Goal: Browse casually

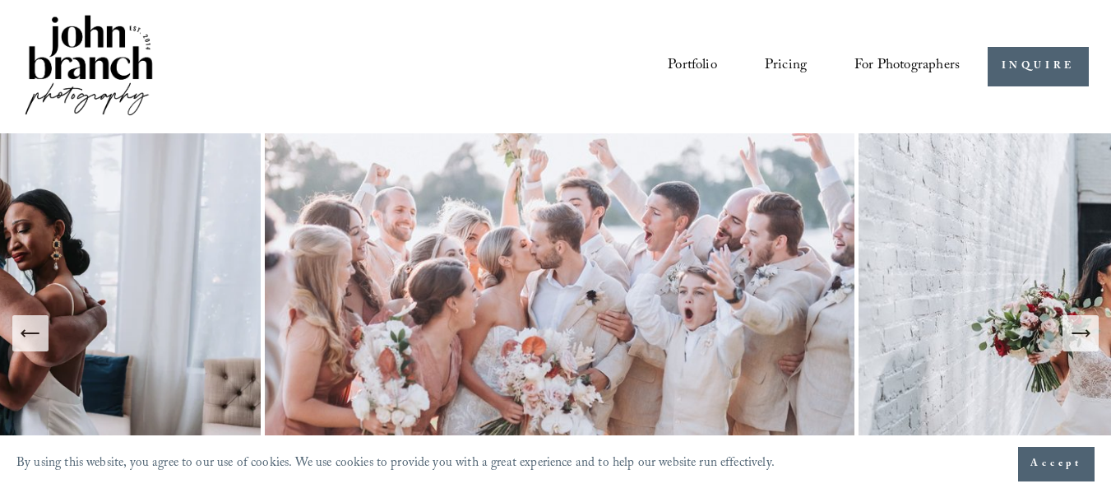
click at [1095, 344] on button "Next Slide" at bounding box center [1081, 333] width 36 height 36
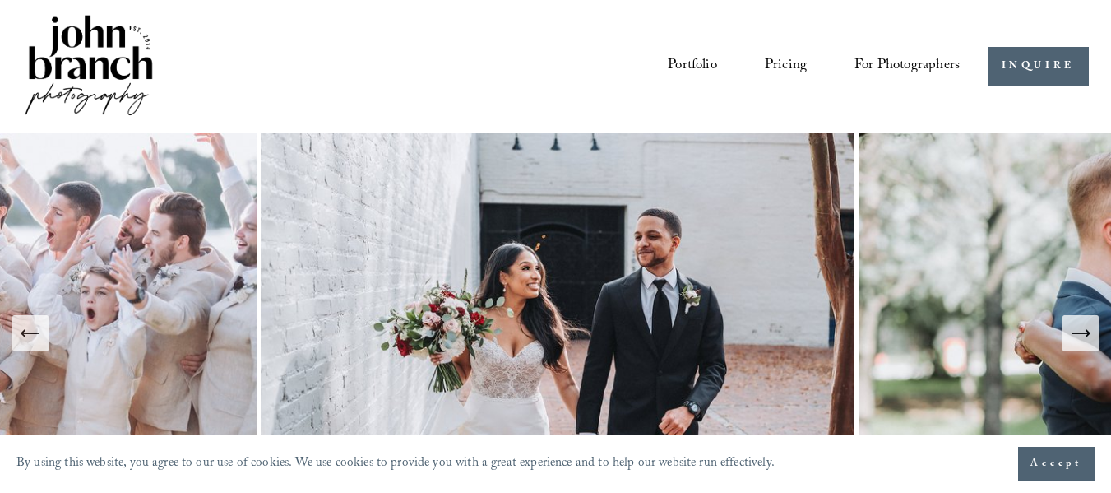
click at [1093, 340] on button "Next Slide" at bounding box center [1081, 333] width 36 height 36
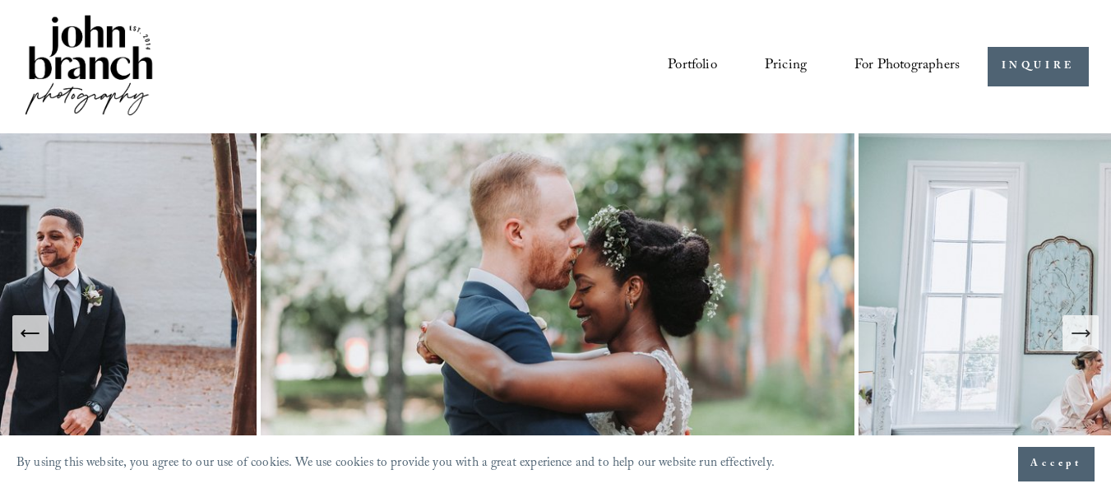
click at [1086, 333] on icon "Next Slide" at bounding box center [1080, 333] width 17 height 0
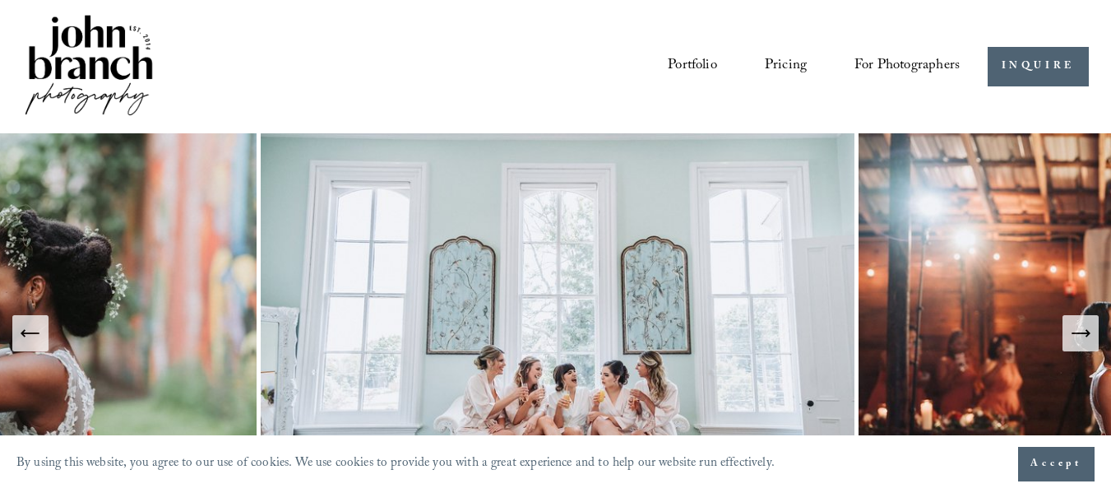
click at [1086, 333] on icon "Next Slide" at bounding box center [1080, 333] width 17 height 0
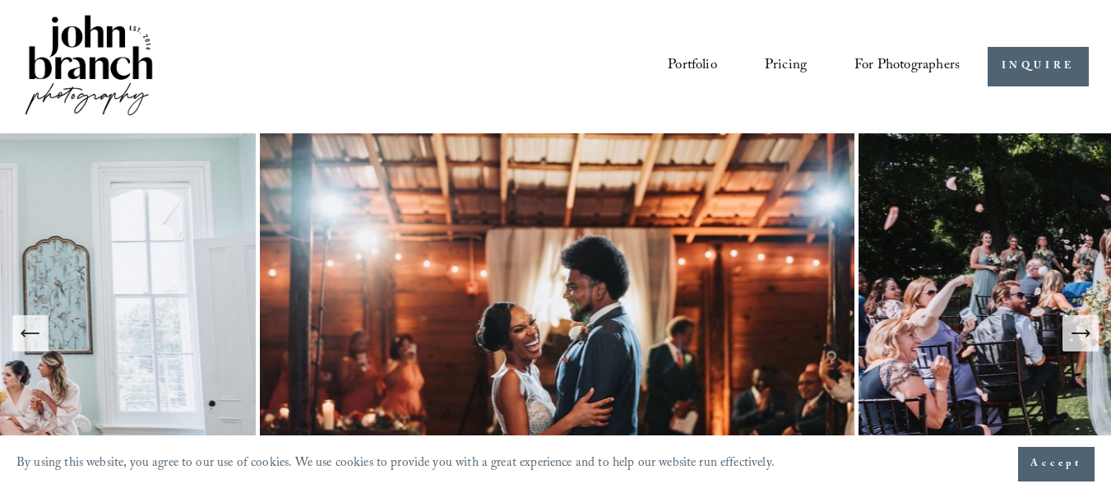
click at [1086, 333] on icon "Next Slide" at bounding box center [1080, 333] width 17 height 0
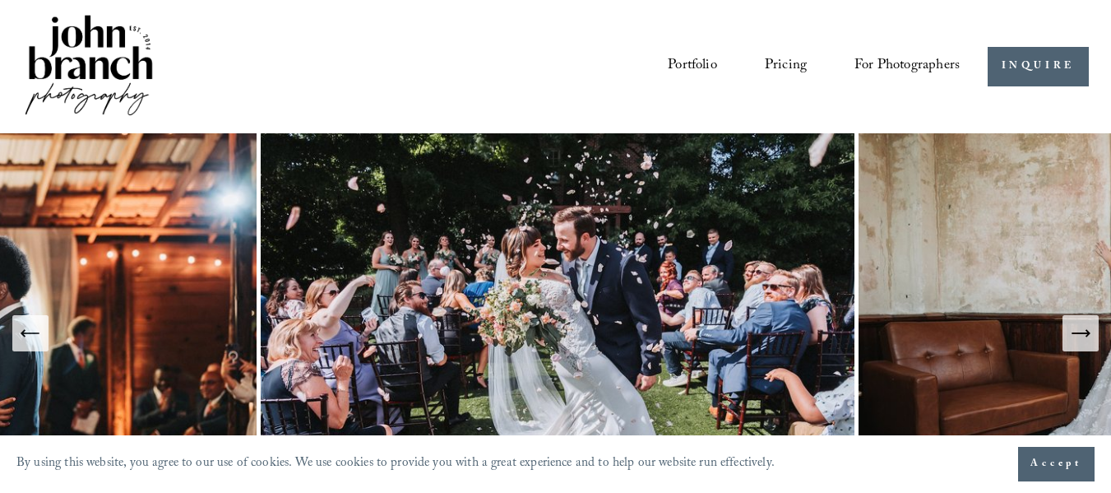
click at [1086, 333] on icon "Next Slide" at bounding box center [1080, 333] width 17 height 0
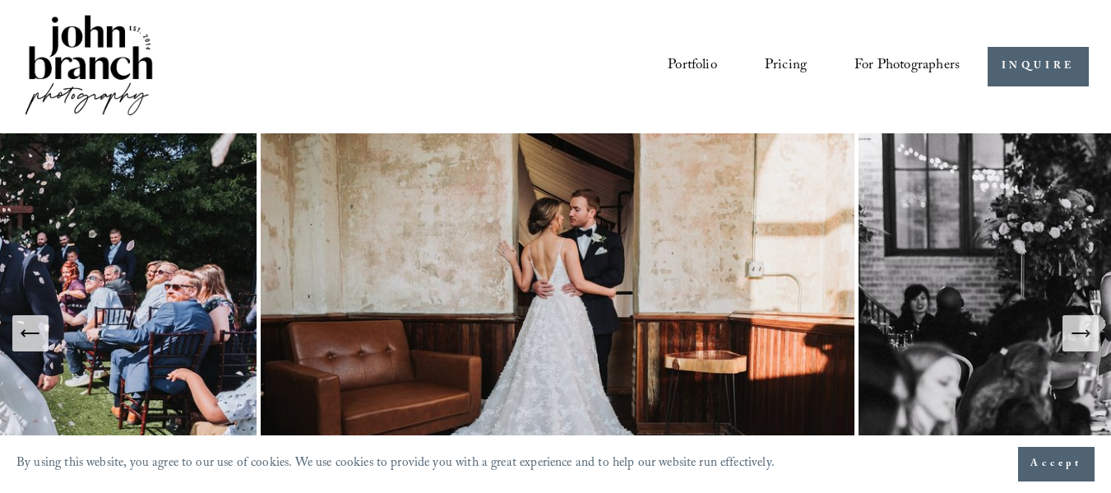
click at [1086, 333] on icon "Next Slide" at bounding box center [1080, 333] width 17 height 0
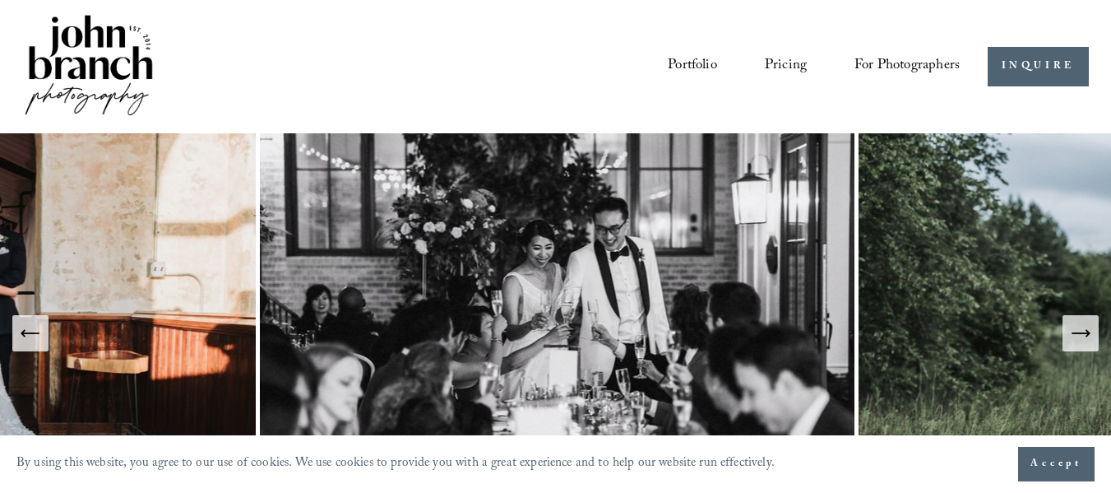
click at [1086, 333] on icon "Next Slide" at bounding box center [1080, 333] width 17 height 0
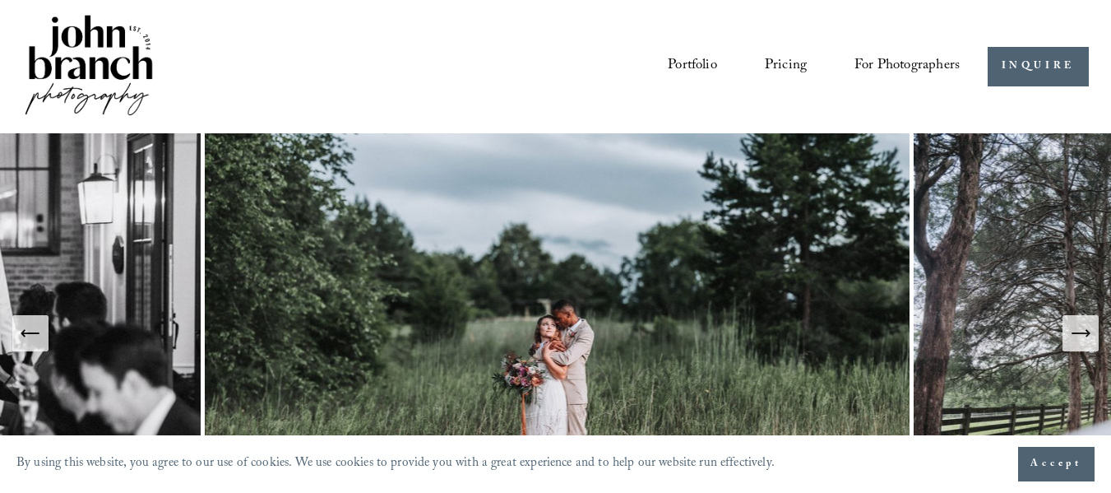
click at [1086, 333] on icon "Next Slide" at bounding box center [1080, 333] width 17 height 0
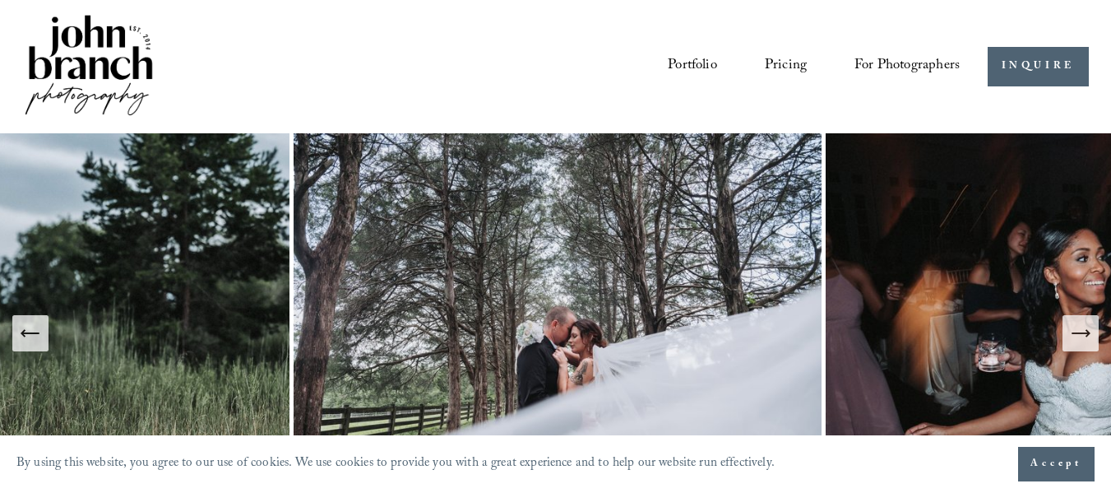
click at [1086, 333] on icon "Next Slide" at bounding box center [1080, 333] width 17 height 0
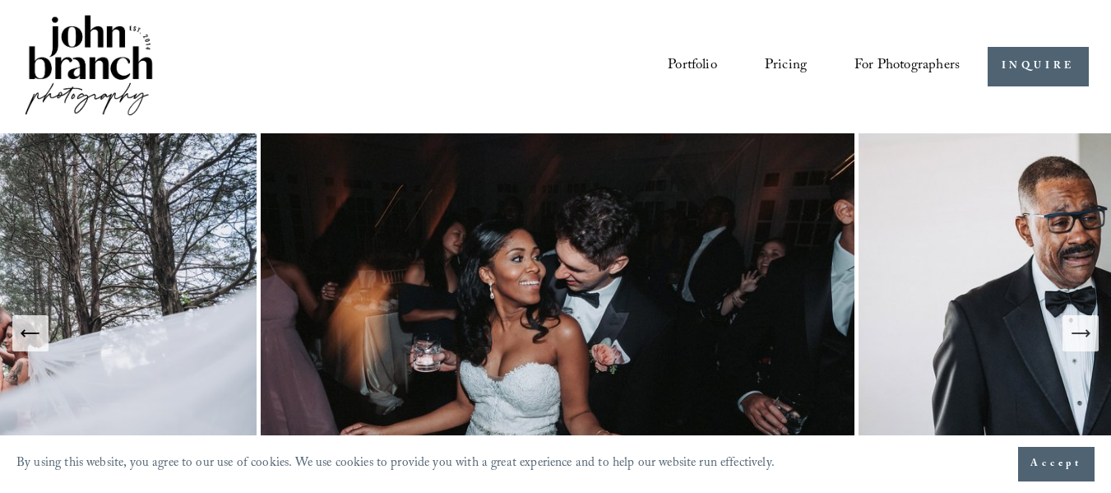
click at [1086, 333] on icon "Next Slide" at bounding box center [1080, 333] width 17 height 0
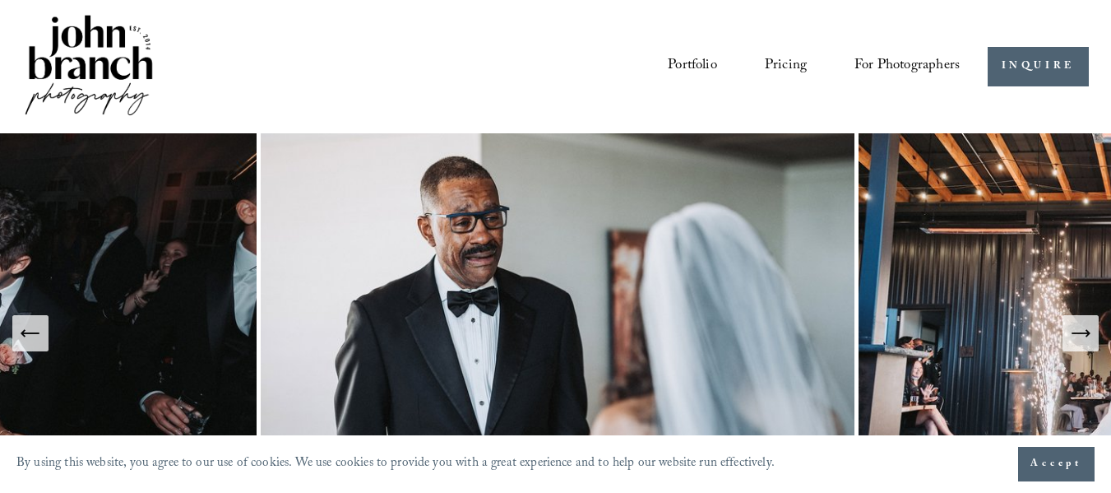
click at [1086, 333] on icon "Next Slide" at bounding box center [1080, 333] width 17 height 0
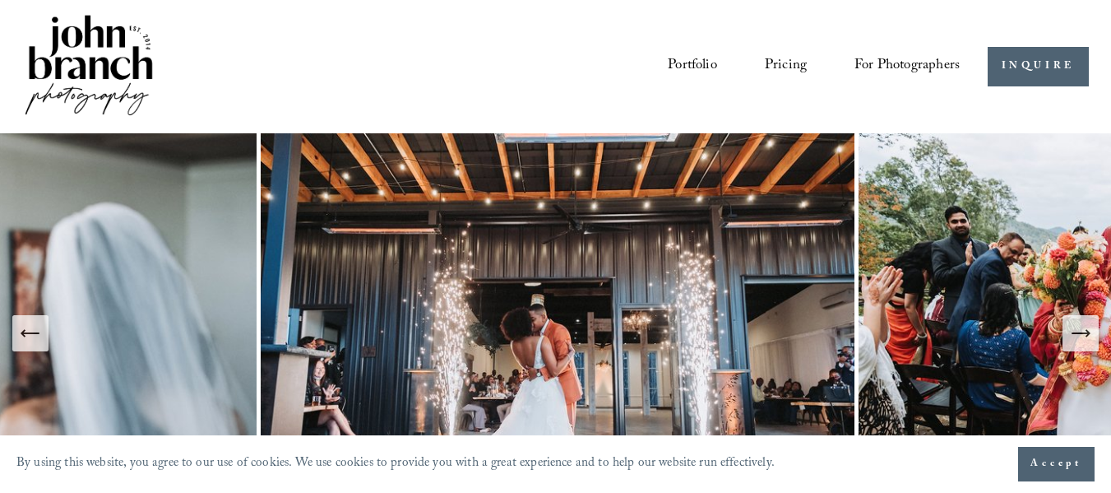
click at [1086, 333] on icon "Next Slide" at bounding box center [1080, 333] width 17 height 0
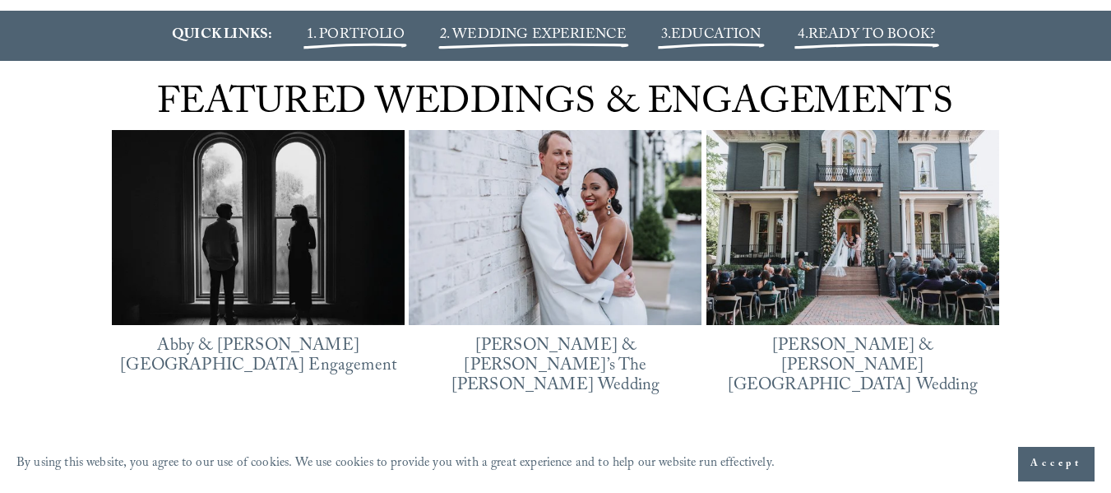
scroll to position [1892, 0]
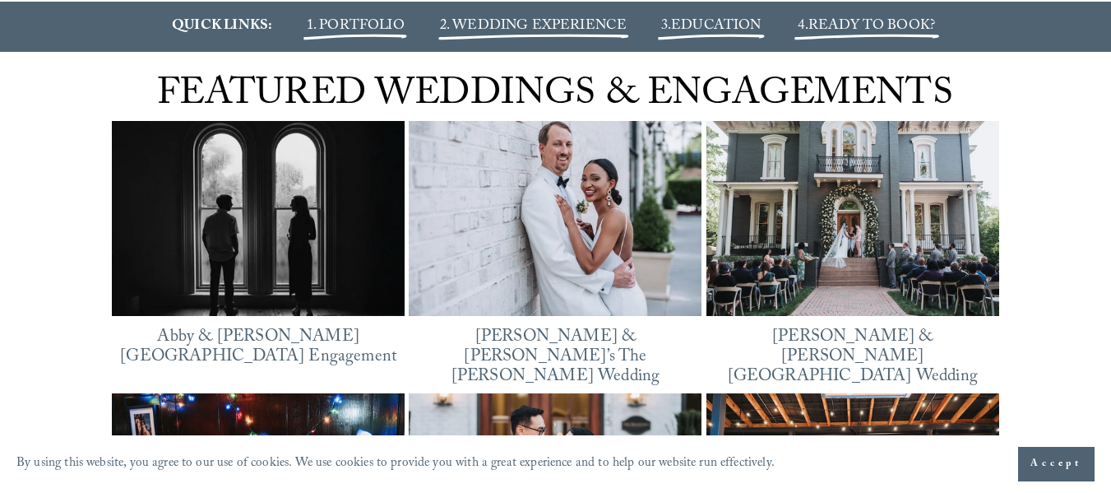
click at [553, 276] on img at bounding box center [555, 218] width 293 height 220
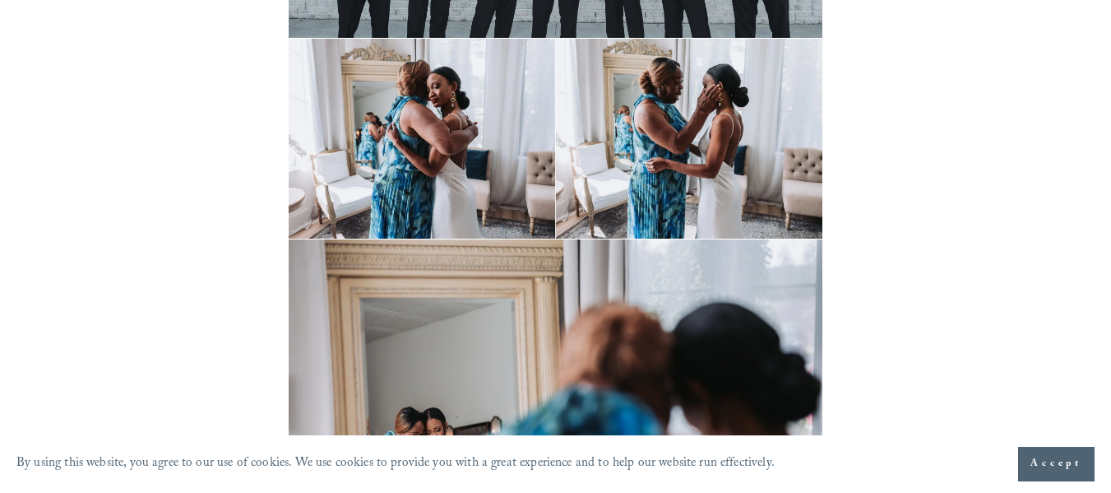
scroll to position [3290, 0]
